Goal: Transaction & Acquisition: Purchase product/service

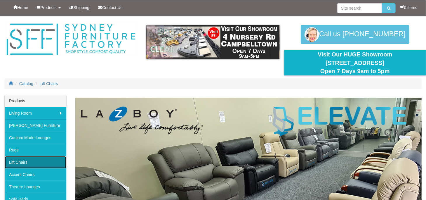
click at [26, 163] on link "Lift Chairs" at bounding box center [36, 162] width 62 height 12
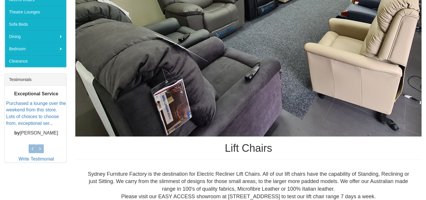
scroll to position [408, 0]
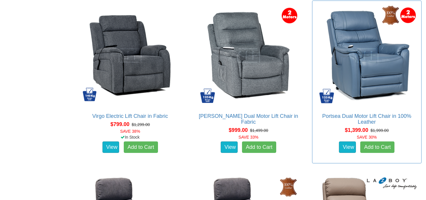
click at [422, 140] on div "View Add to Cart" at bounding box center [367, 147] width 112 height 15
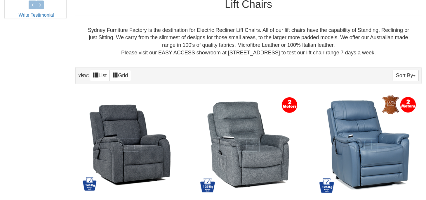
scroll to position [493, 0]
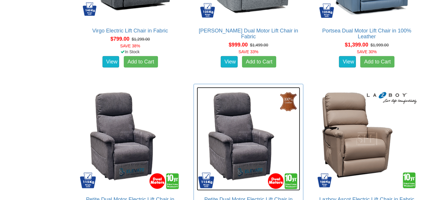
click at [286, 116] on img at bounding box center [248, 138] width 103 height 103
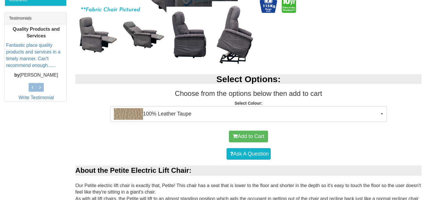
scroll to position [243, 0]
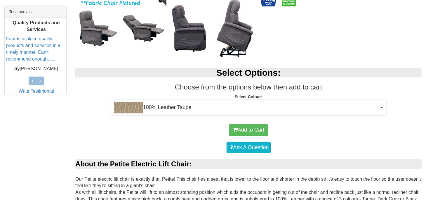
click at [308, 135] on div "Add to Cart" at bounding box center [248, 130] width 341 height 18
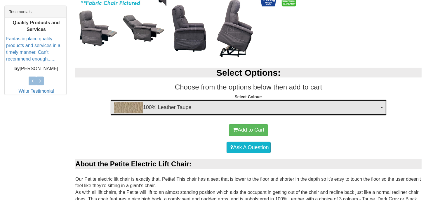
click at [380, 106] on button "100% Leather Taupe" at bounding box center [248, 108] width 277 height 16
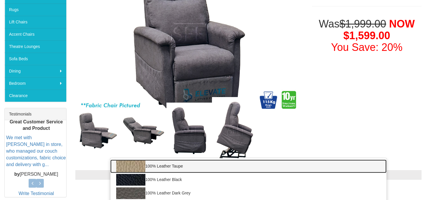
scroll to position [140, 0]
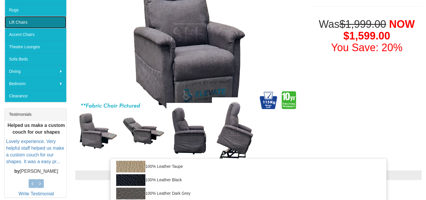
click at [25, 23] on link "Lift Chairs" at bounding box center [36, 22] width 62 height 12
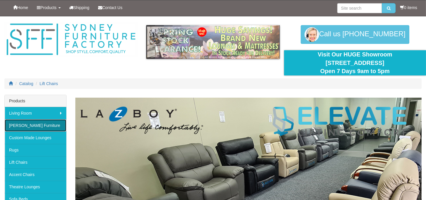
click at [29, 126] on link "[PERSON_NAME] Furniture" at bounding box center [36, 125] width 62 height 12
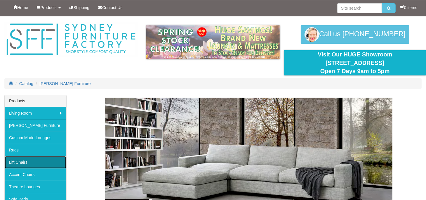
click at [24, 164] on link "Lift Chairs" at bounding box center [36, 162] width 62 height 12
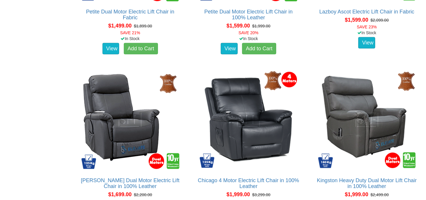
scroll to position [684, 0]
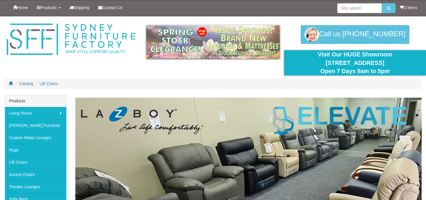
scroll to position [682, 0]
